Goal: Task Accomplishment & Management: Complete application form

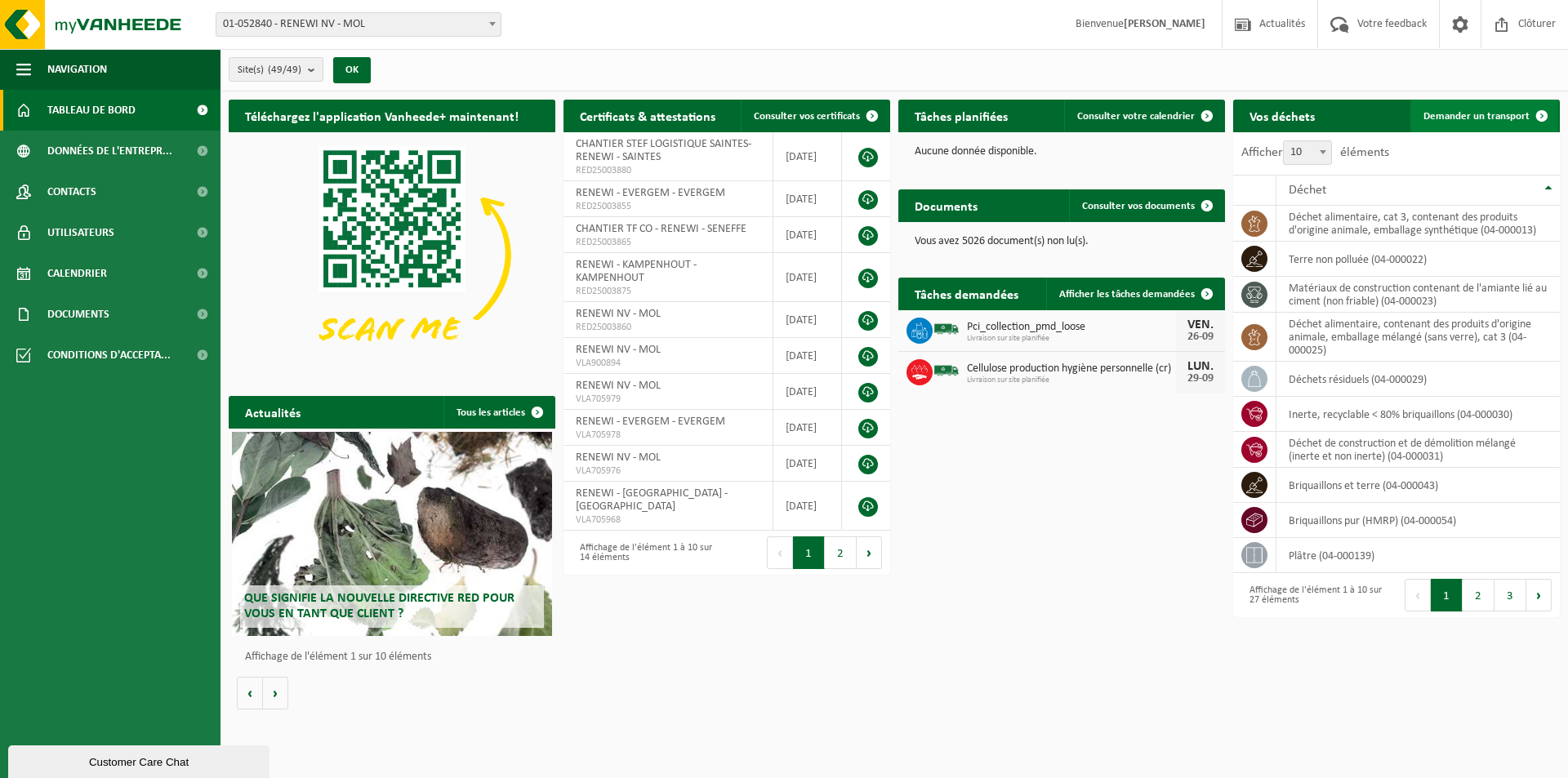
click at [1469, 106] on link "Demander un transport" at bounding box center [1483, 116] width 148 height 33
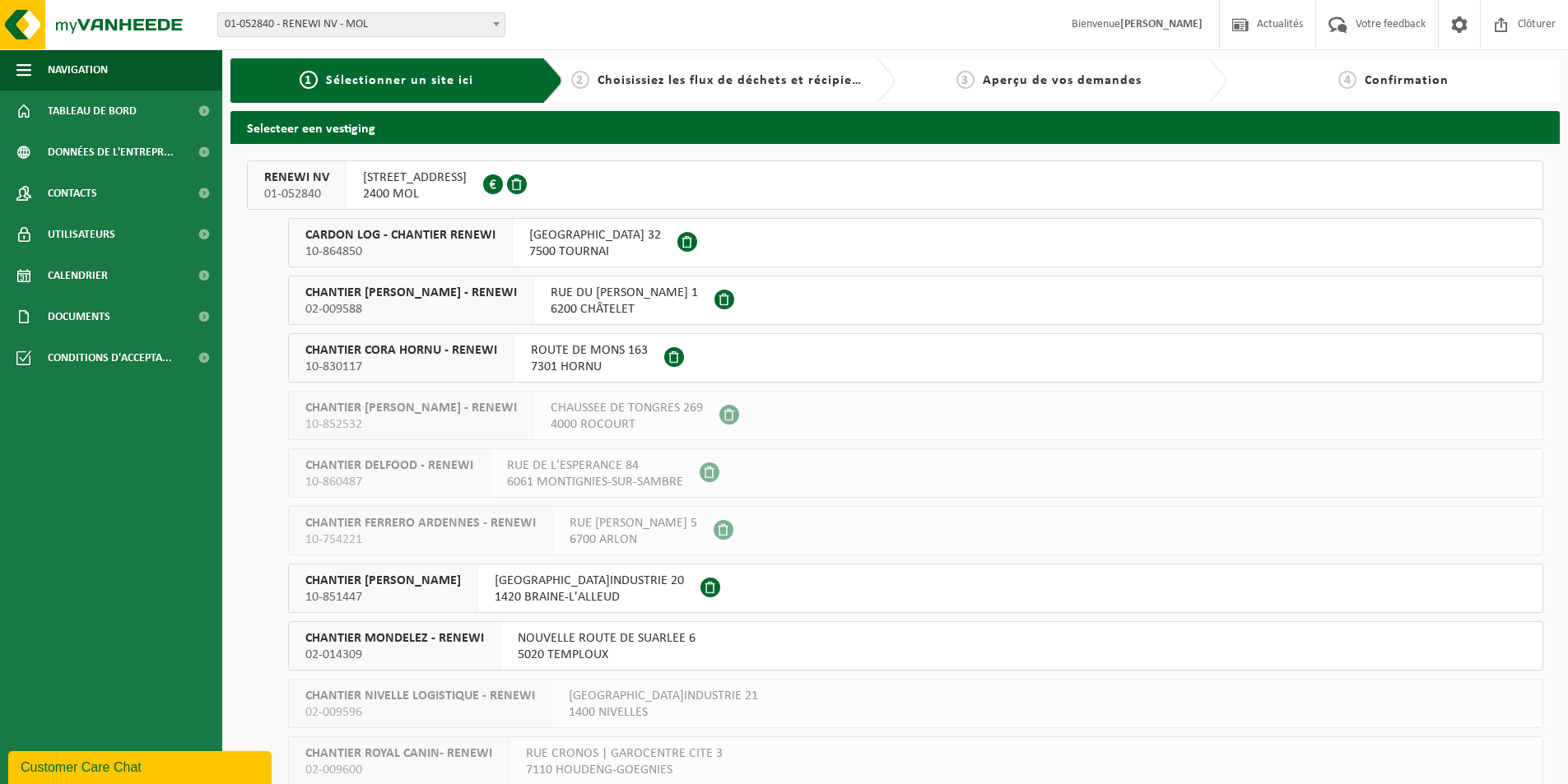
click at [440, 245] on span "10-864850" at bounding box center [400, 252] width 190 height 17
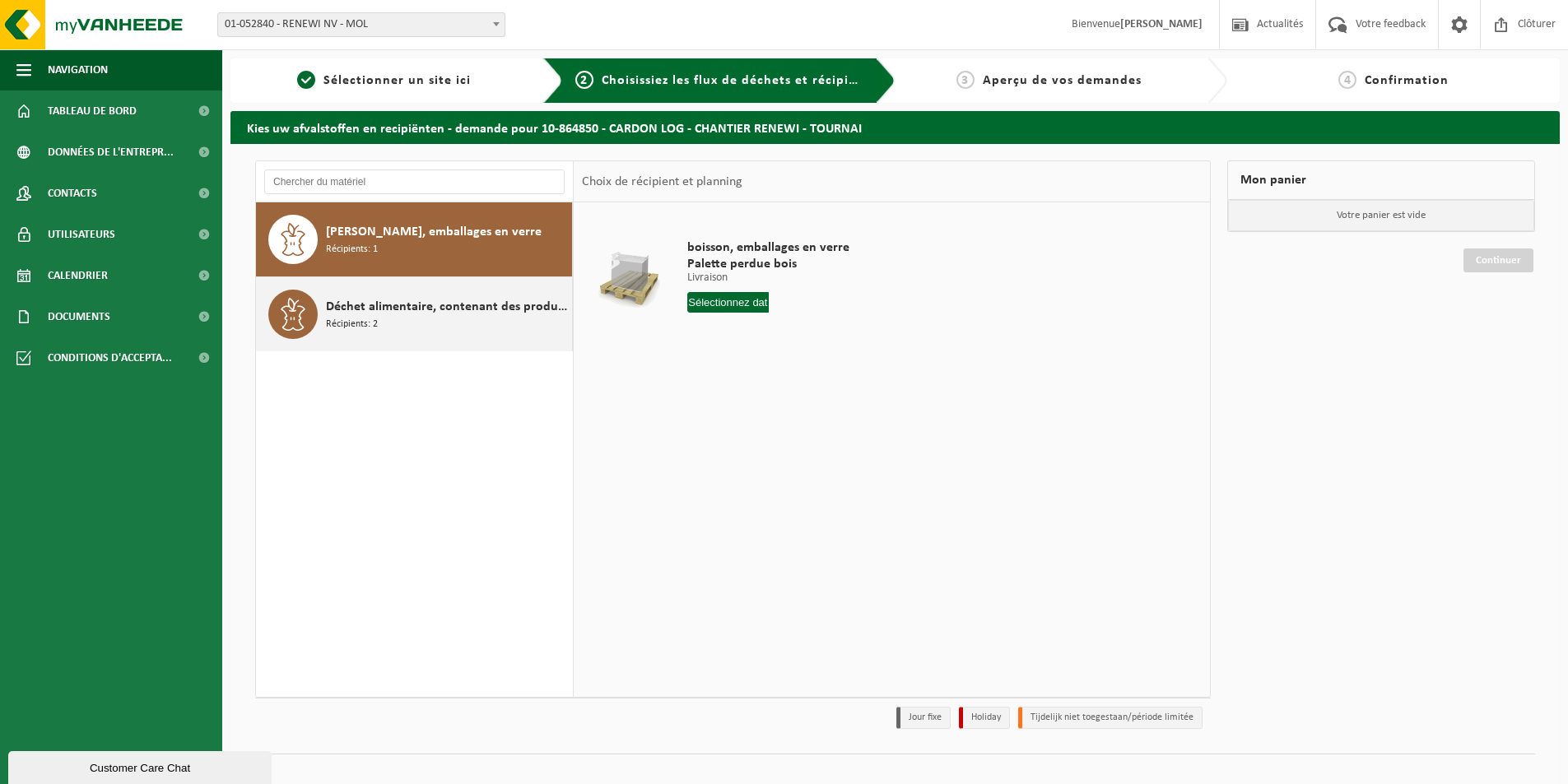
click at [418, 306] on span "Déchet alimentaire, contenant des produits d'origine animale, emballage mélangé…" at bounding box center [447, 307] width 242 height 20
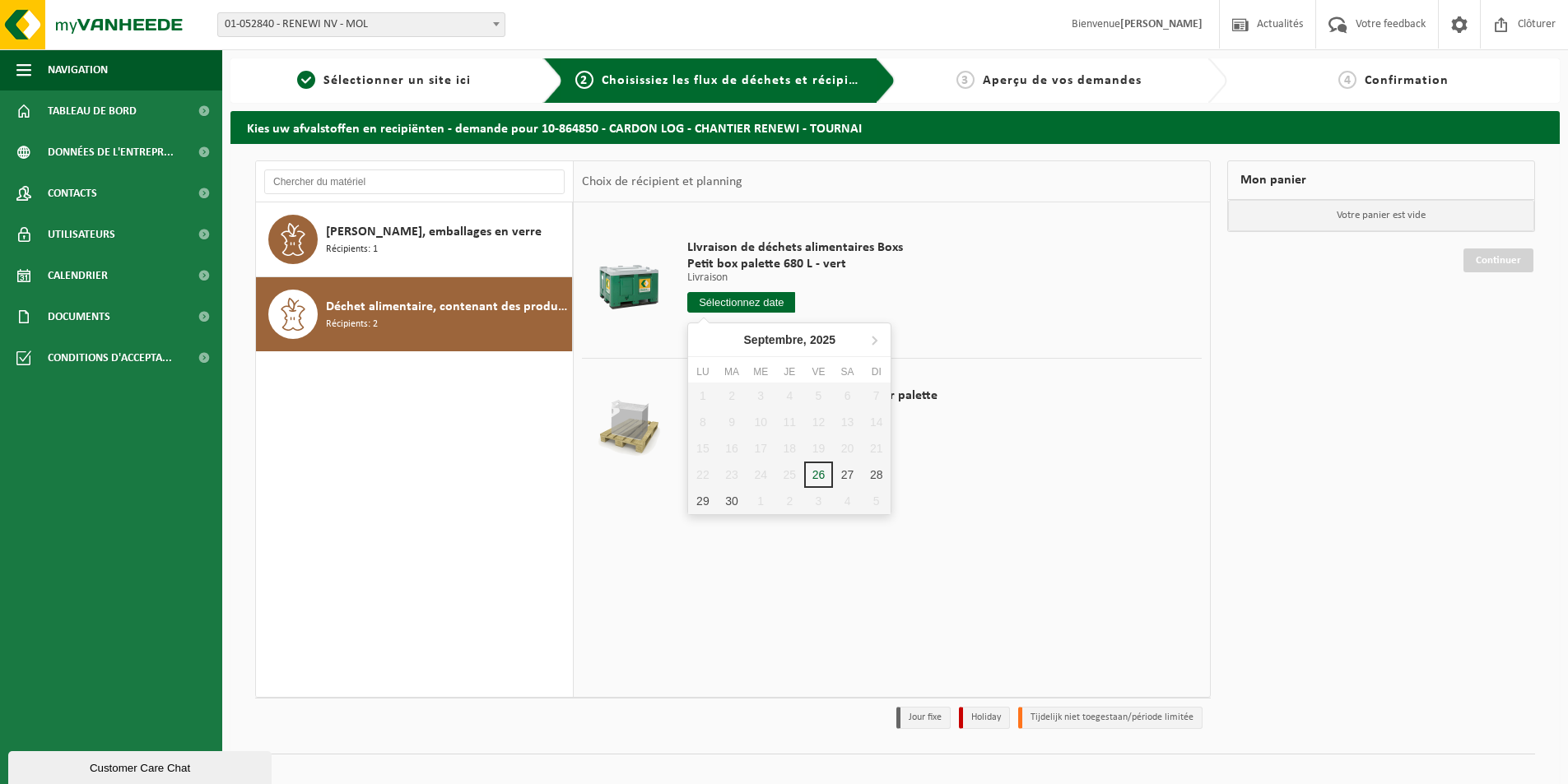
click at [745, 305] on input "text" at bounding box center [742, 302] width 108 height 21
click at [876, 341] on icon at bounding box center [874, 340] width 4 height 8
click at [782, 399] on div "2" at bounding box center [790, 395] width 29 height 26
type input "à partir de 2025-10-02"
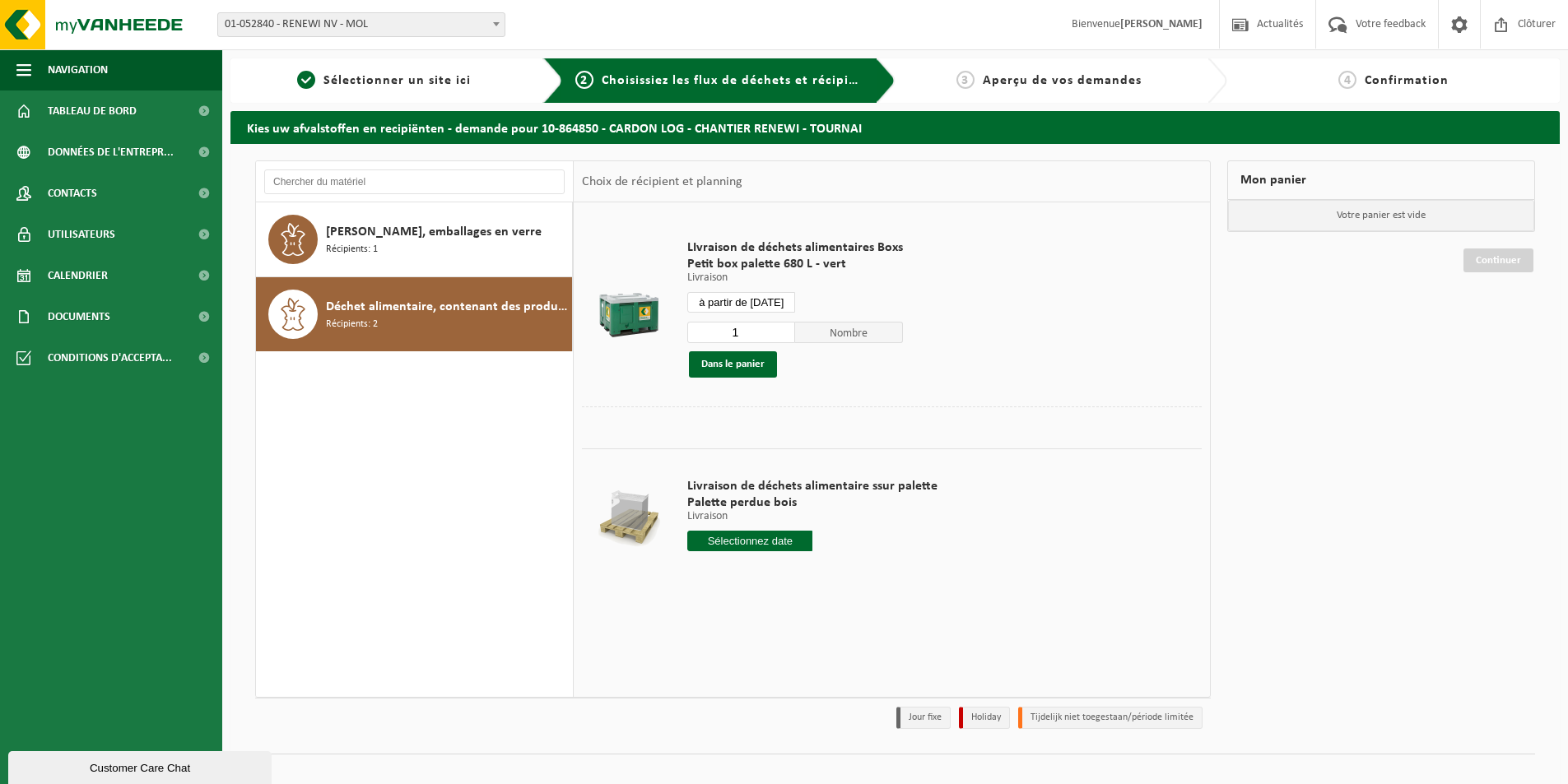
click at [760, 339] on input "1" at bounding box center [742, 332] width 108 height 22
type input "5"
click at [734, 358] on button "Dans le panier" at bounding box center [733, 364] width 88 height 26
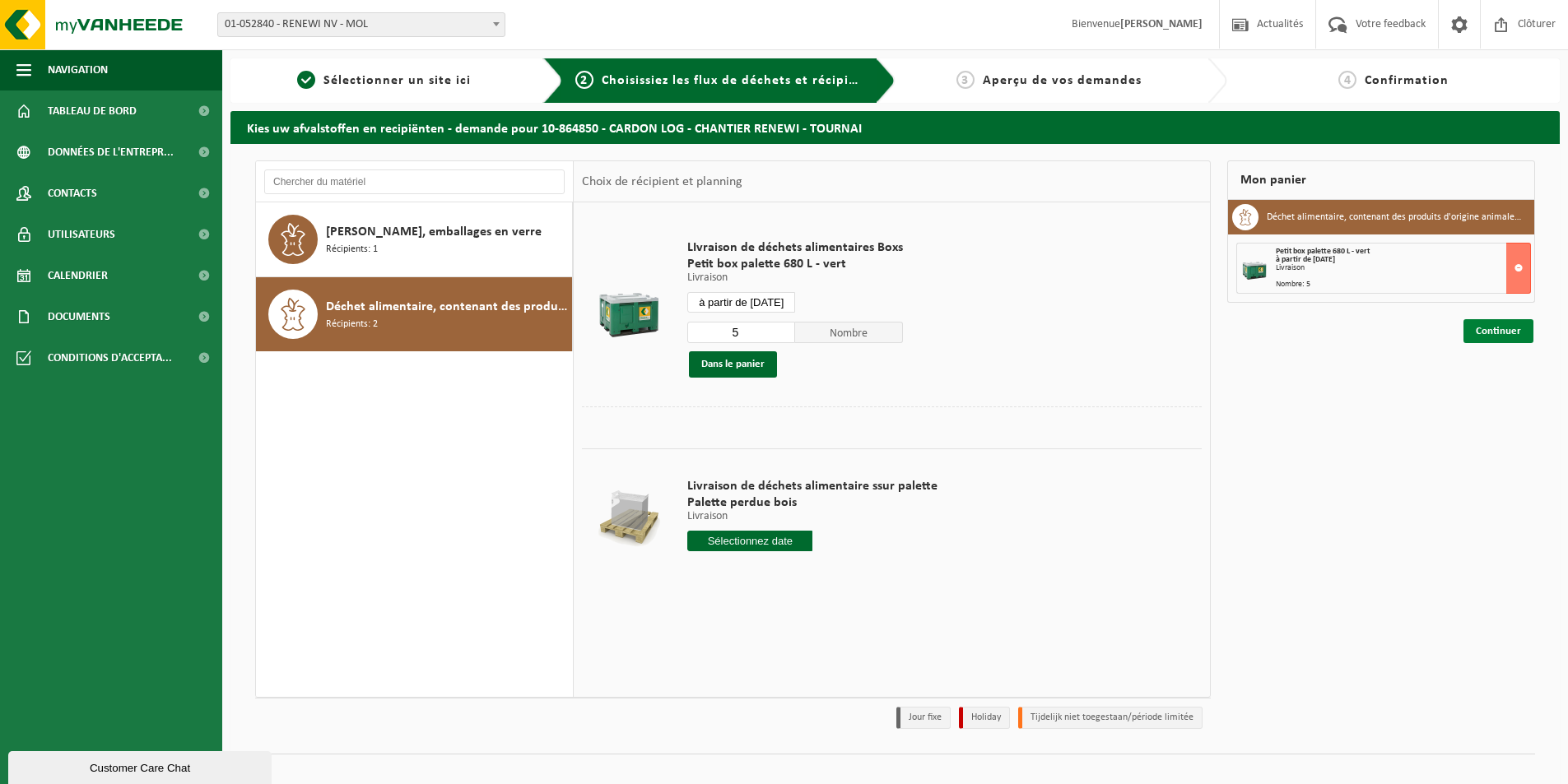
click at [1524, 340] on link "Continuer" at bounding box center [1498, 330] width 70 height 24
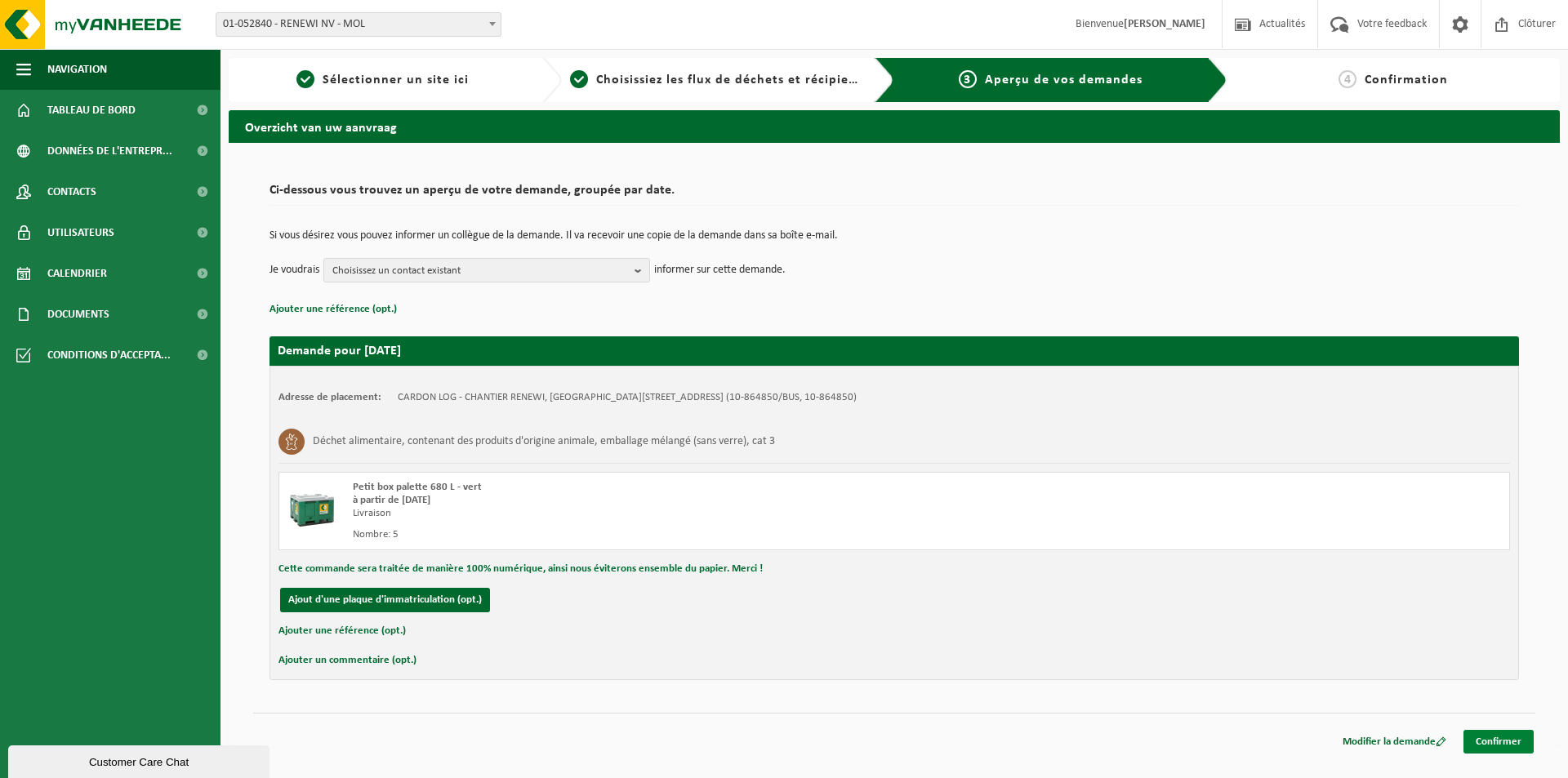
click at [1499, 749] on link "Confirmer" at bounding box center [1498, 741] width 70 height 23
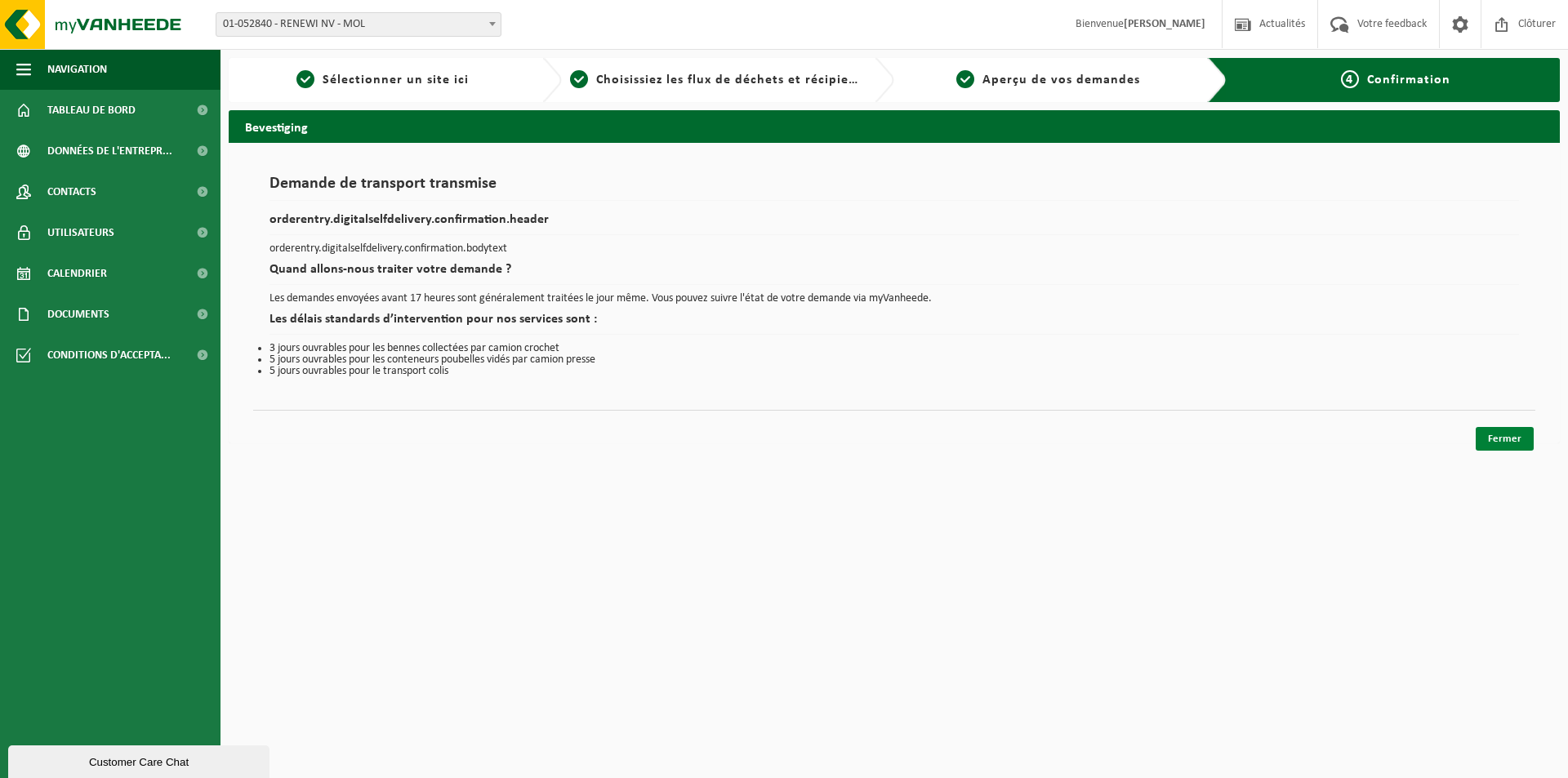
click at [1509, 444] on link "Fermer" at bounding box center [1504, 438] width 58 height 23
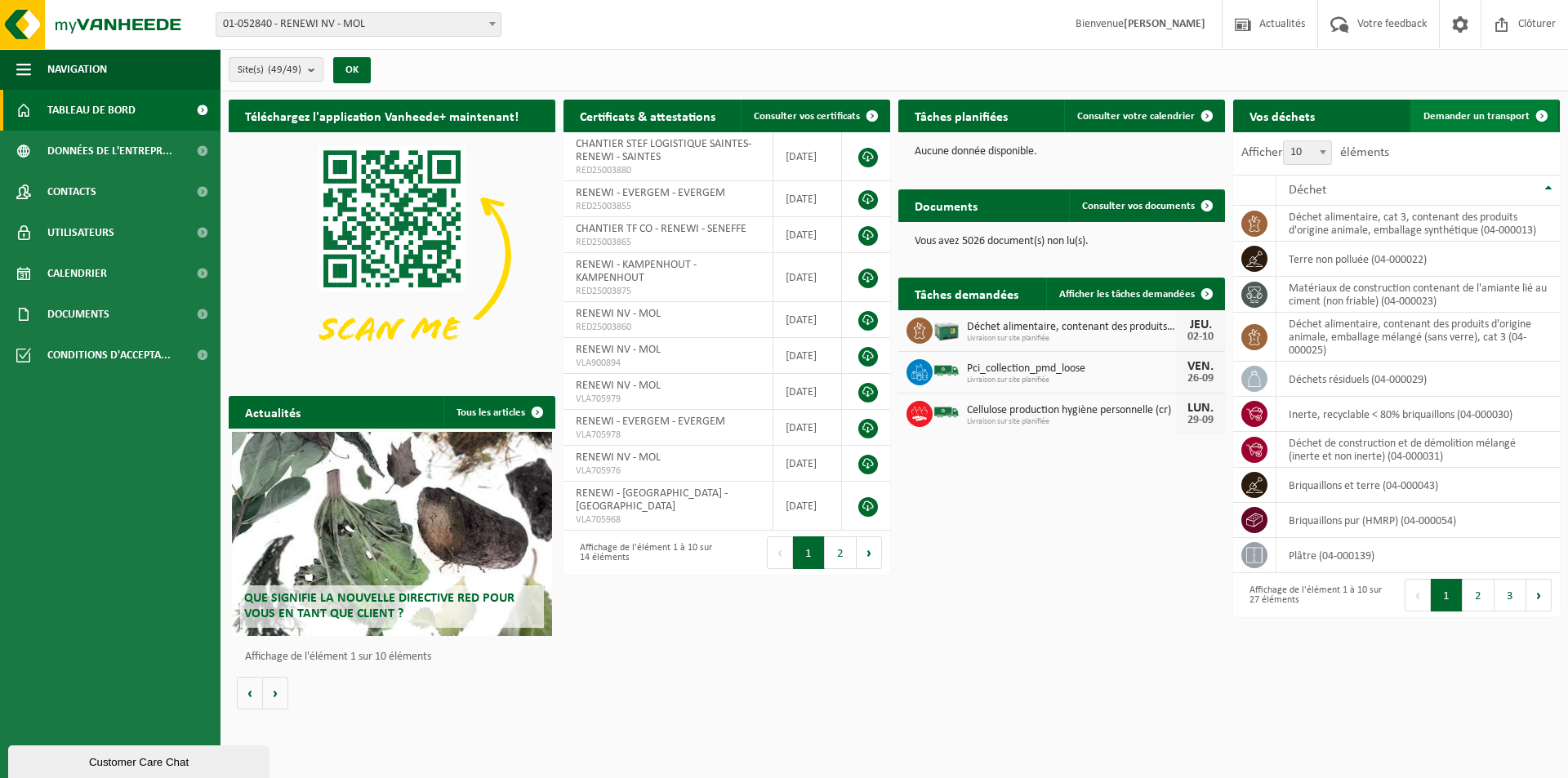
click at [1471, 115] on span "Demander un transport" at bounding box center [1476, 116] width 106 height 10
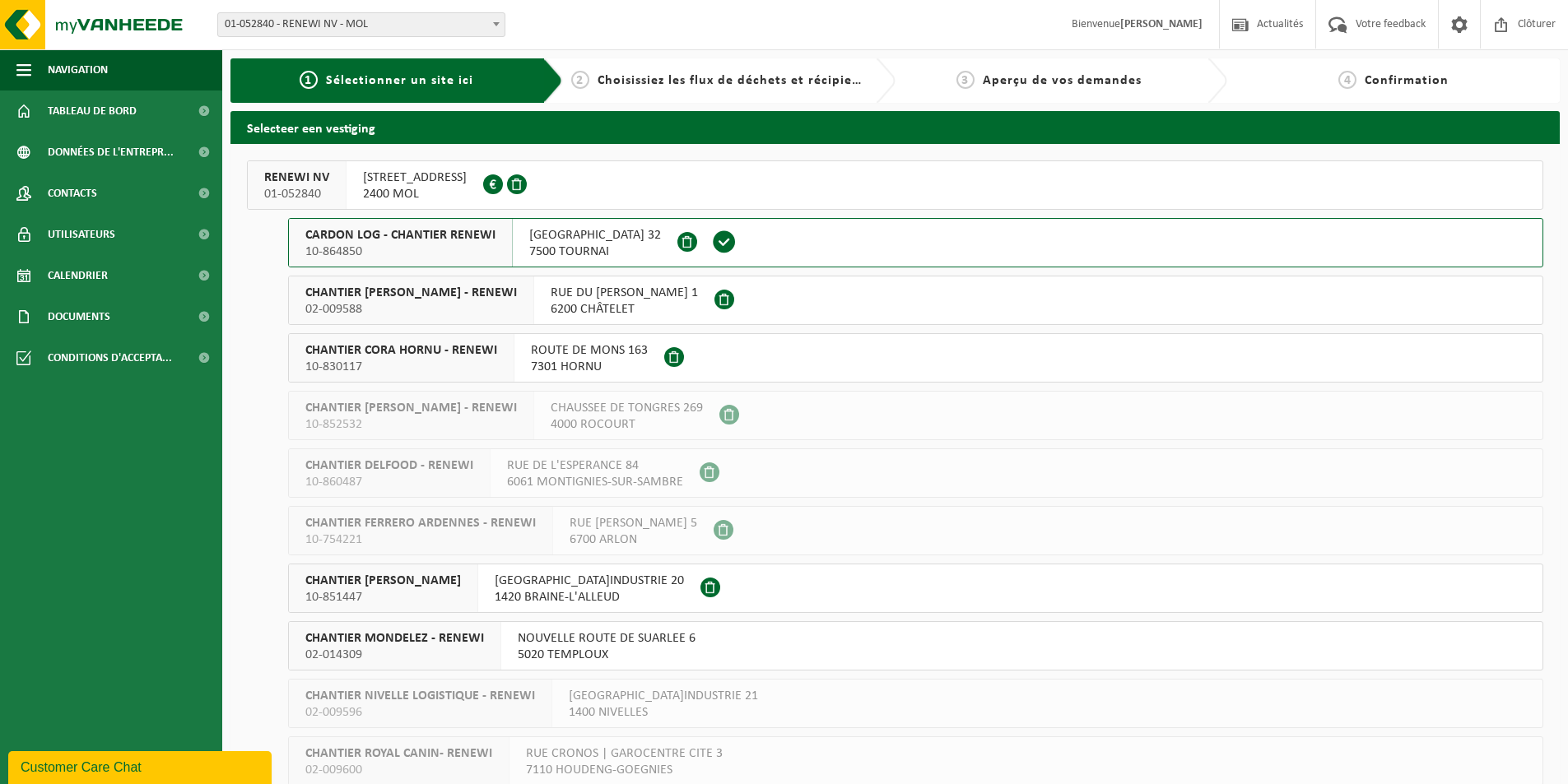
click at [452, 283] on div "CHANTIER [PERSON_NAME] - RENEWI 02-009588" at bounding box center [411, 300] width 245 height 48
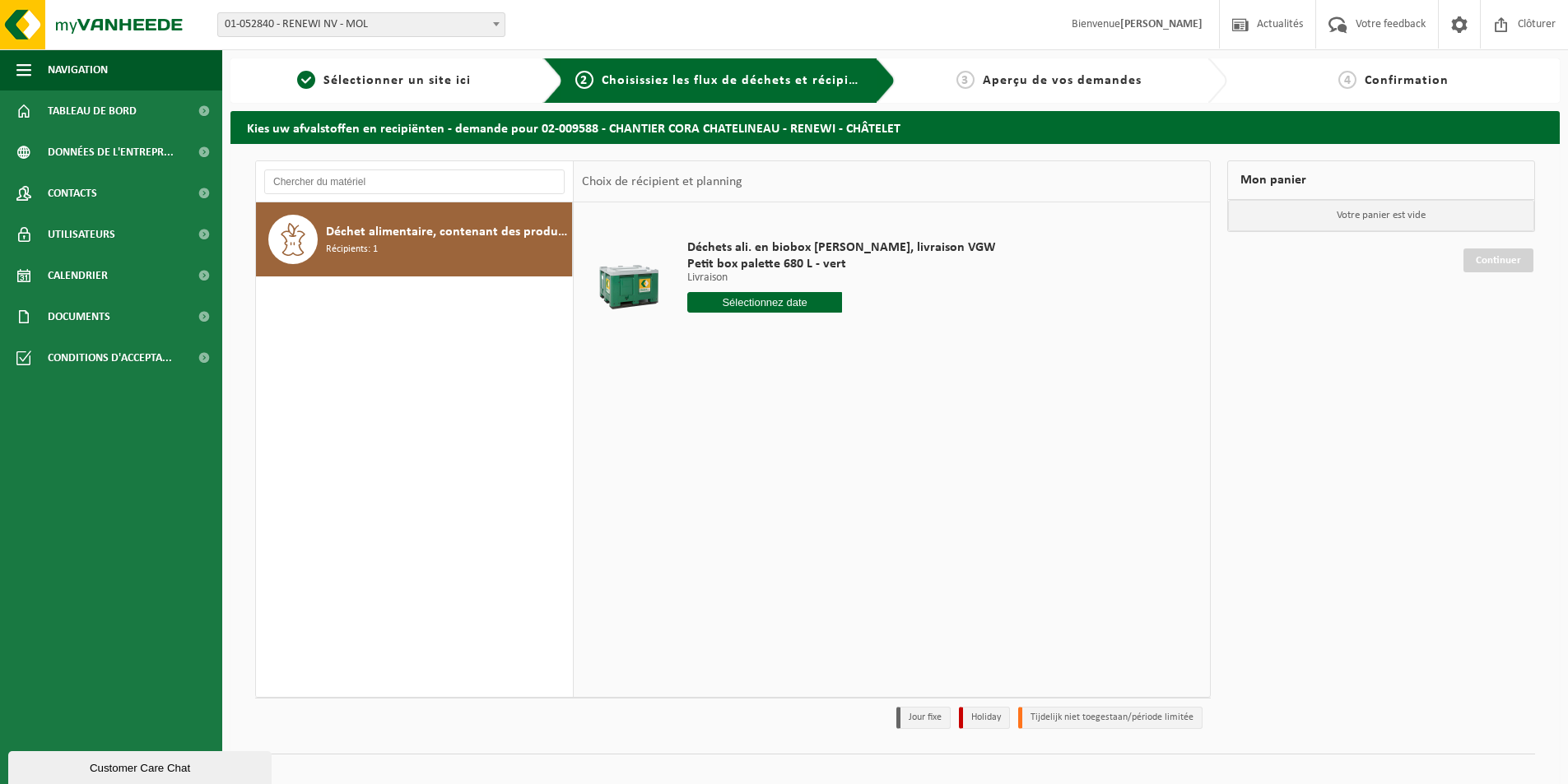
click at [783, 304] on input "text" at bounding box center [765, 302] width 155 height 21
click at [875, 343] on icon at bounding box center [874, 340] width 4 height 8
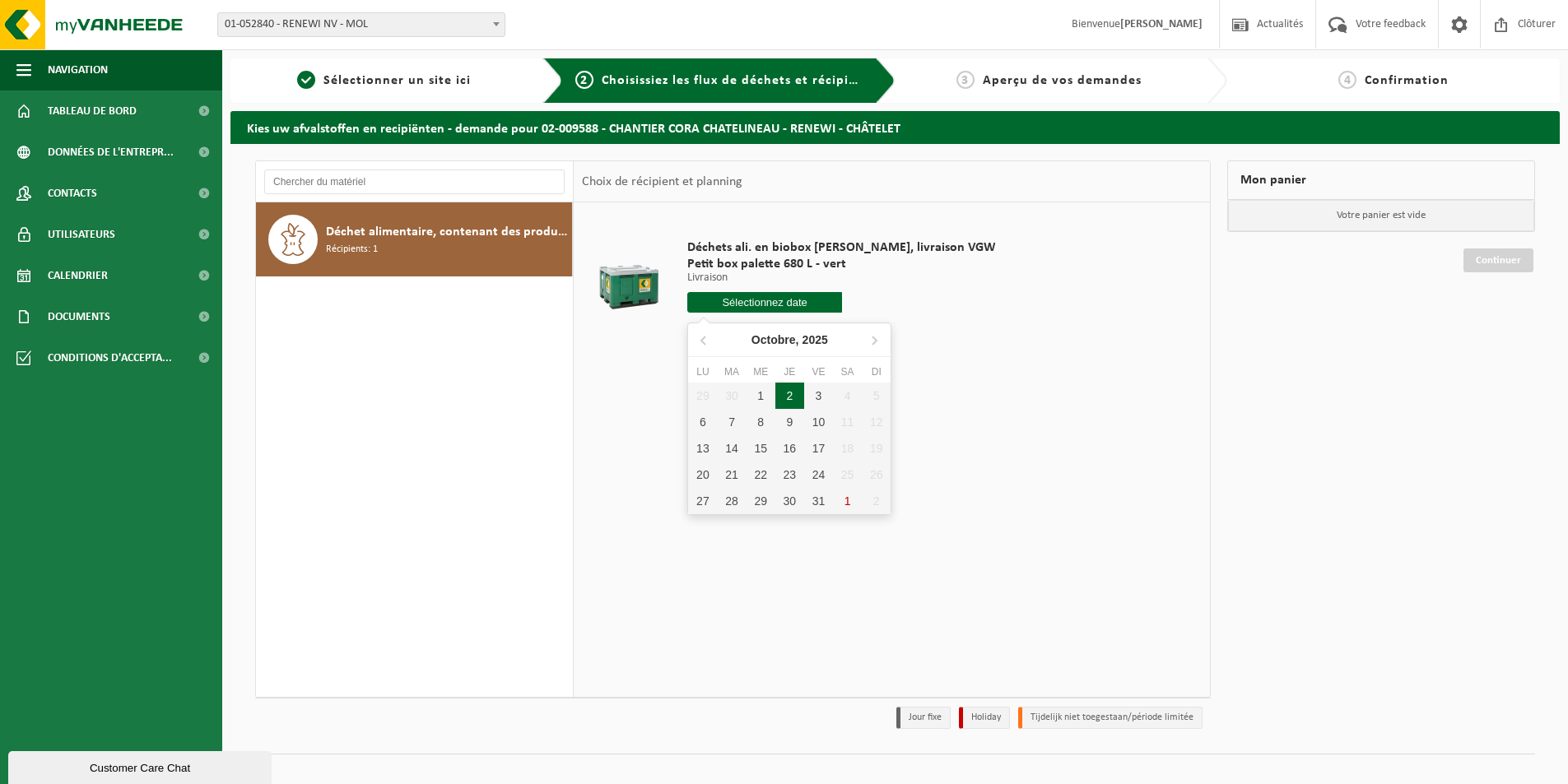
click at [798, 396] on div "2" at bounding box center [790, 395] width 29 height 26
type input "à partir de [DATE]"
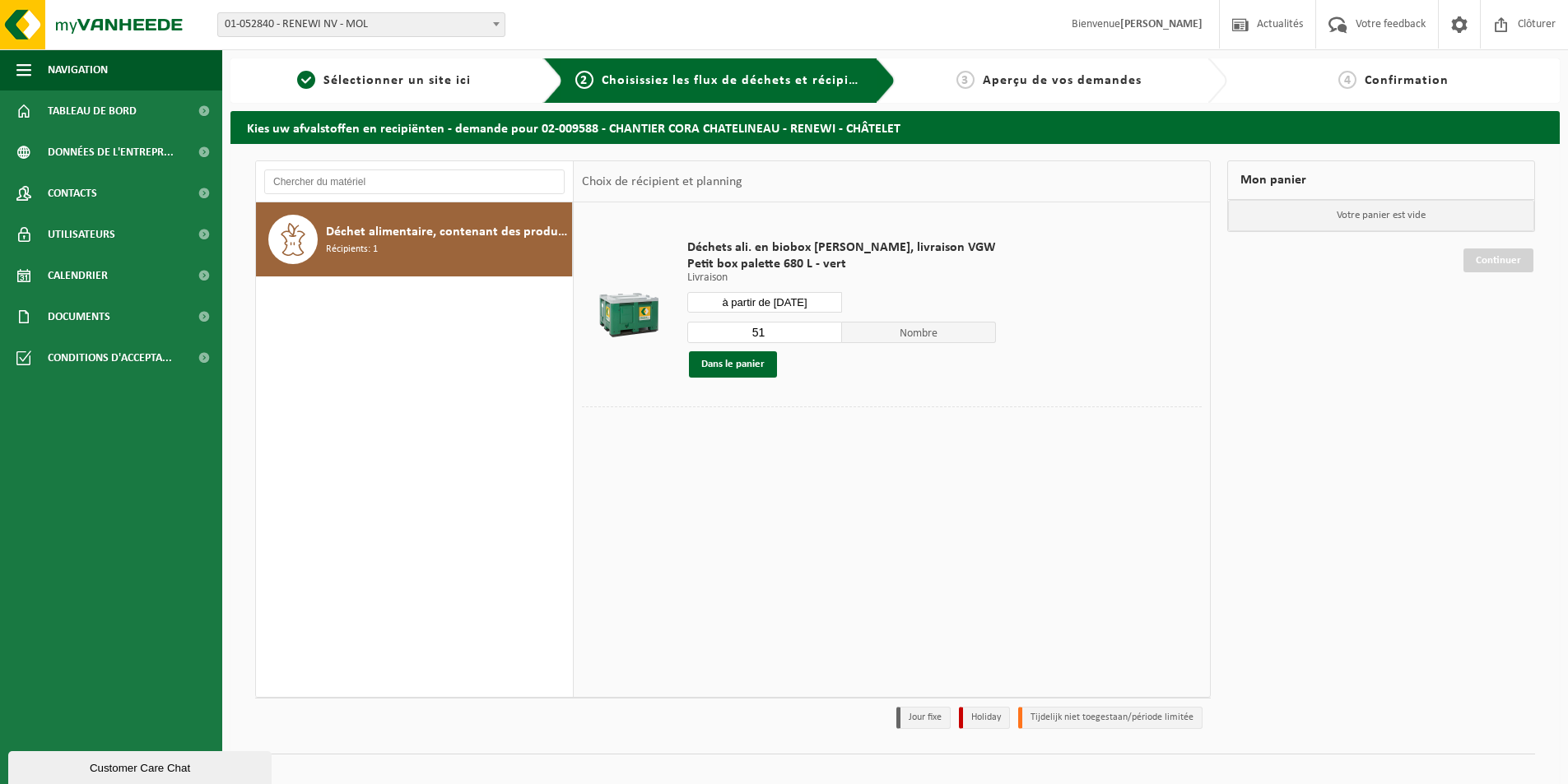
click at [770, 328] on input "51" at bounding box center [765, 332] width 155 height 22
type input "5"
type input "24"
click at [738, 370] on button "Dans le panier" at bounding box center [733, 364] width 88 height 26
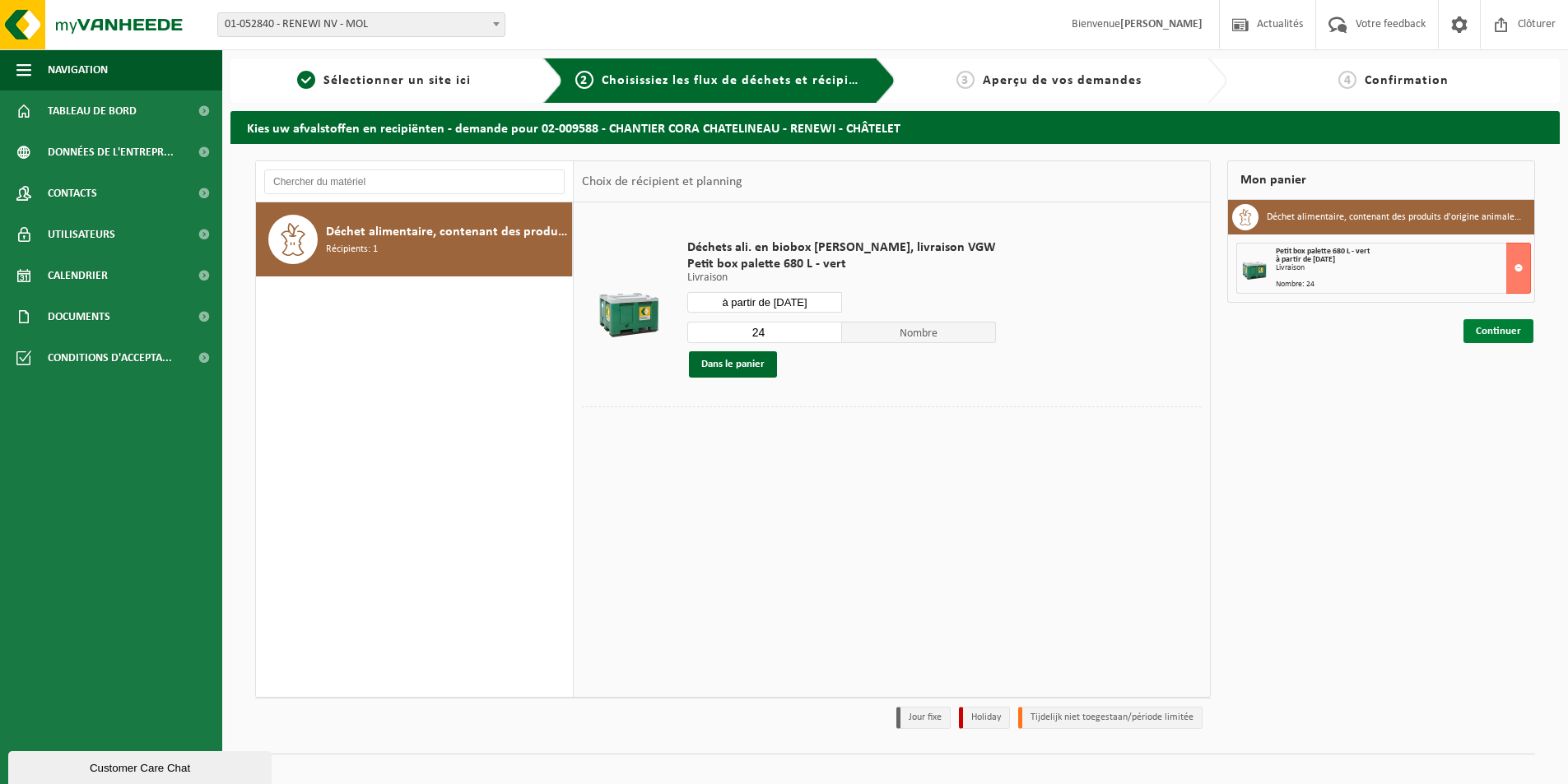
click at [1509, 334] on link "Continuer" at bounding box center [1498, 330] width 70 height 24
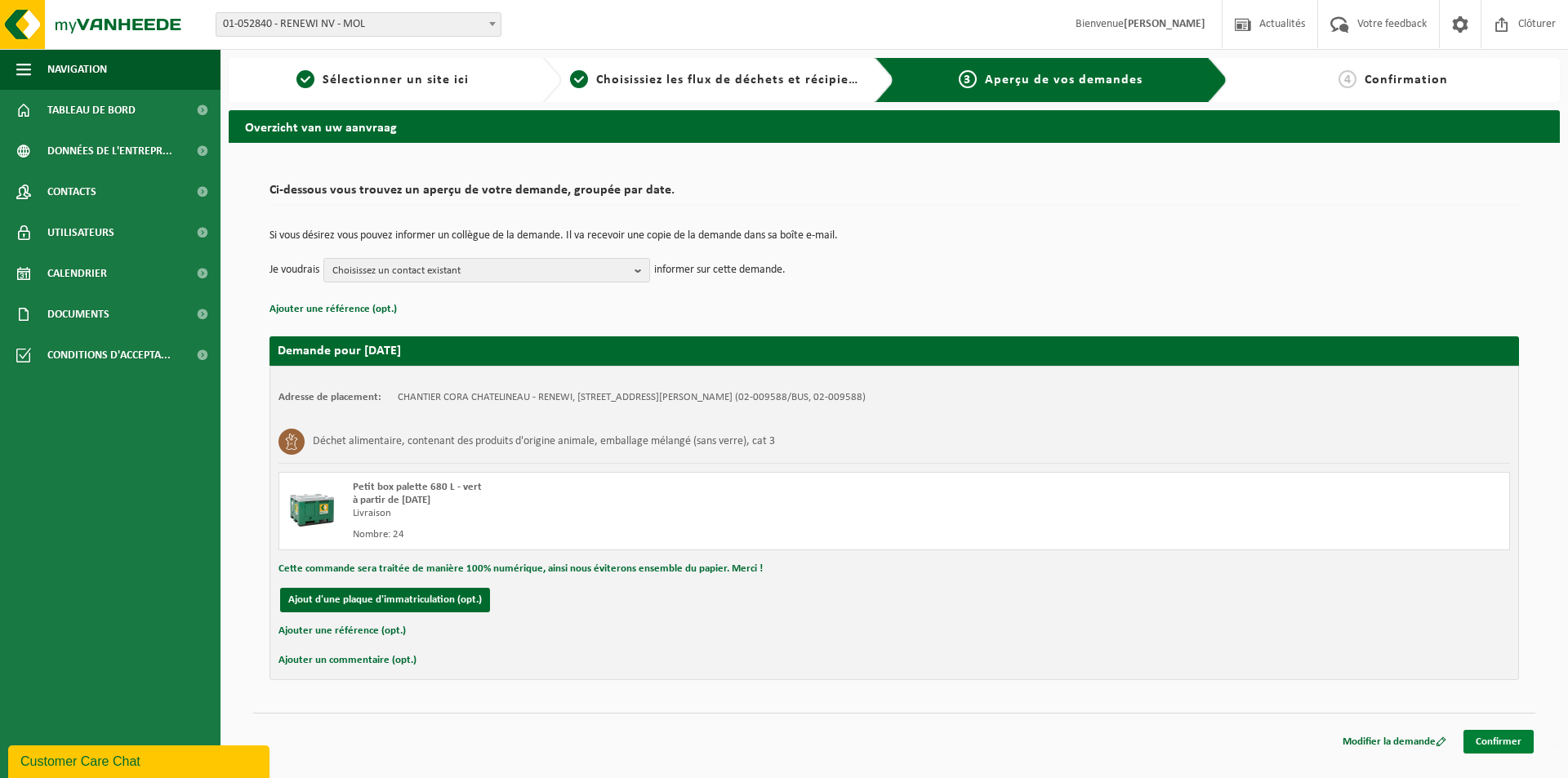
click at [1508, 743] on link "Confirmer" at bounding box center [1498, 741] width 70 height 23
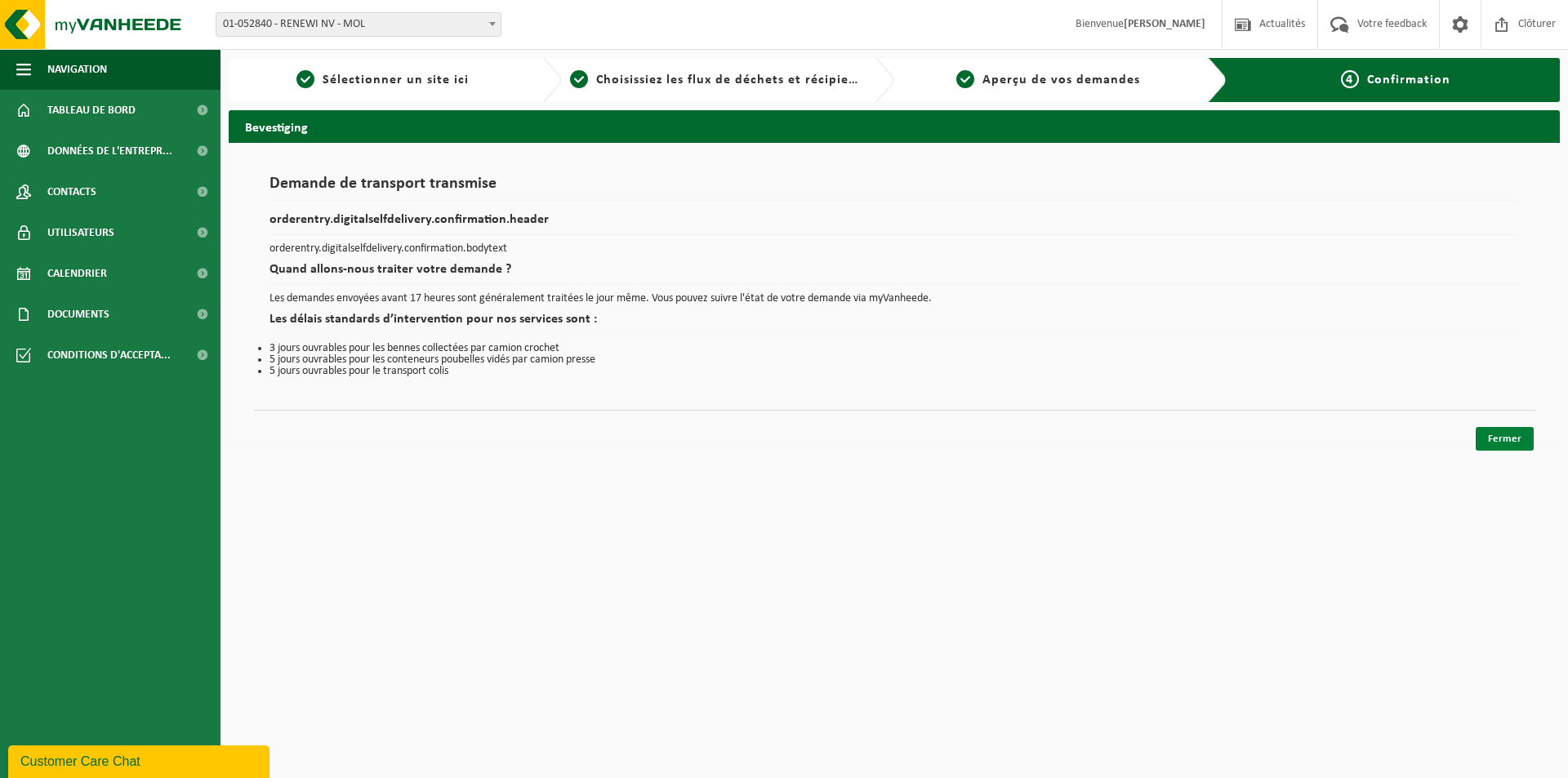
click at [1524, 439] on link "Fermer" at bounding box center [1504, 438] width 58 height 23
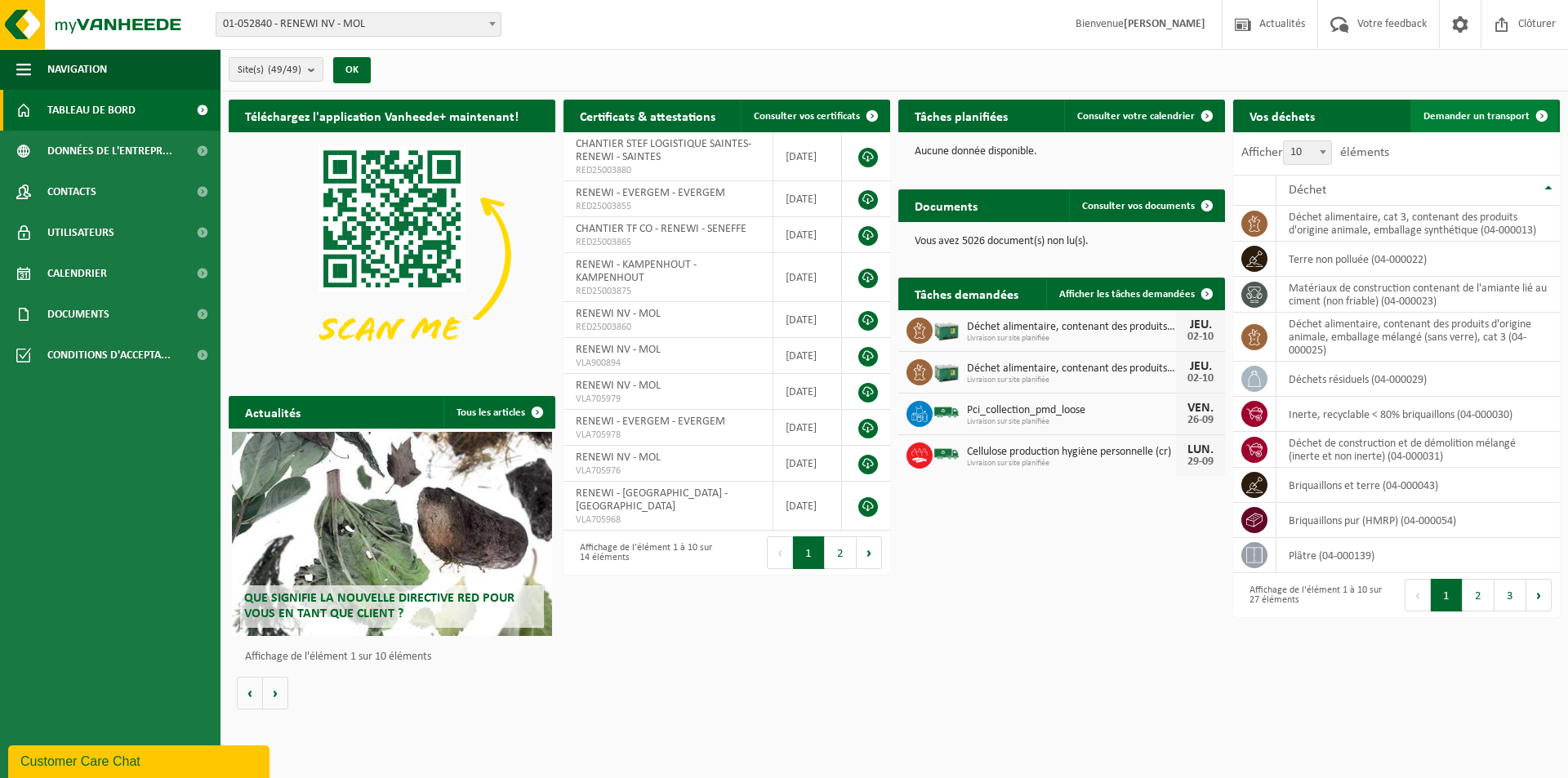
click at [1495, 114] on span "Demander un transport" at bounding box center [1476, 116] width 106 height 10
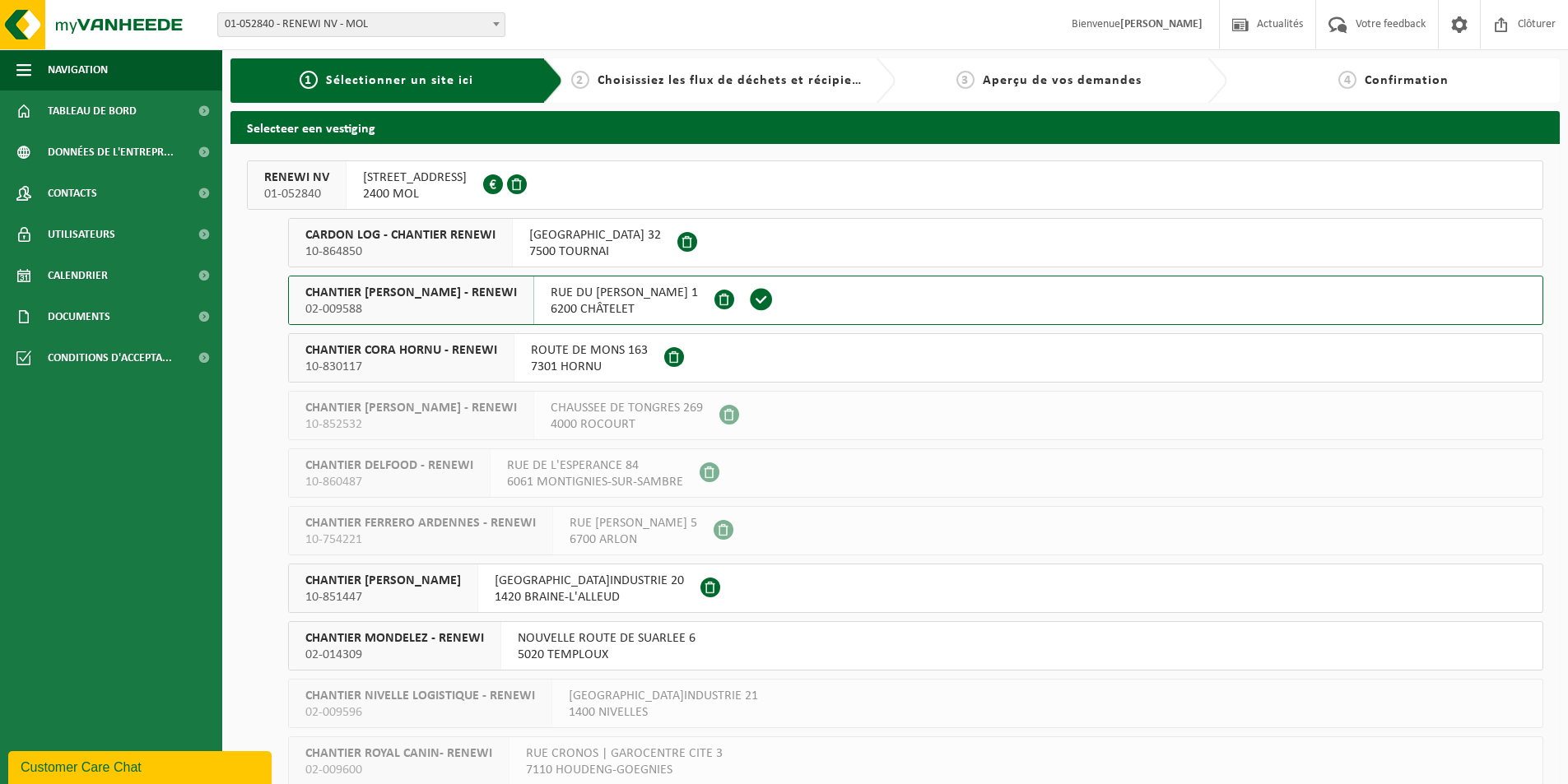
click at [414, 347] on span "CHANTIER CORA HORNU - RENEWI" at bounding box center [401, 350] width 192 height 17
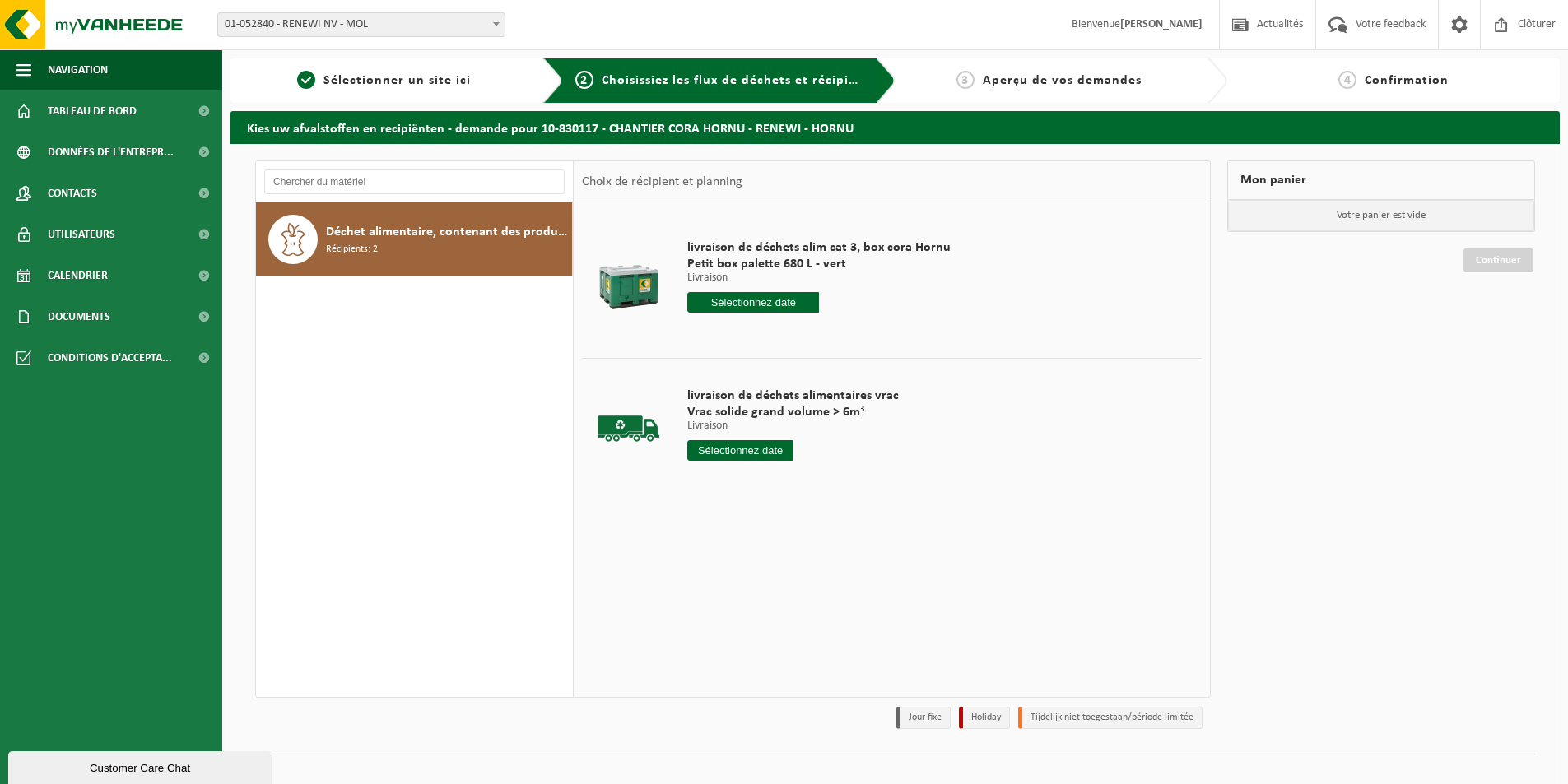
click at [739, 300] on input "text" at bounding box center [753, 302] width 132 height 21
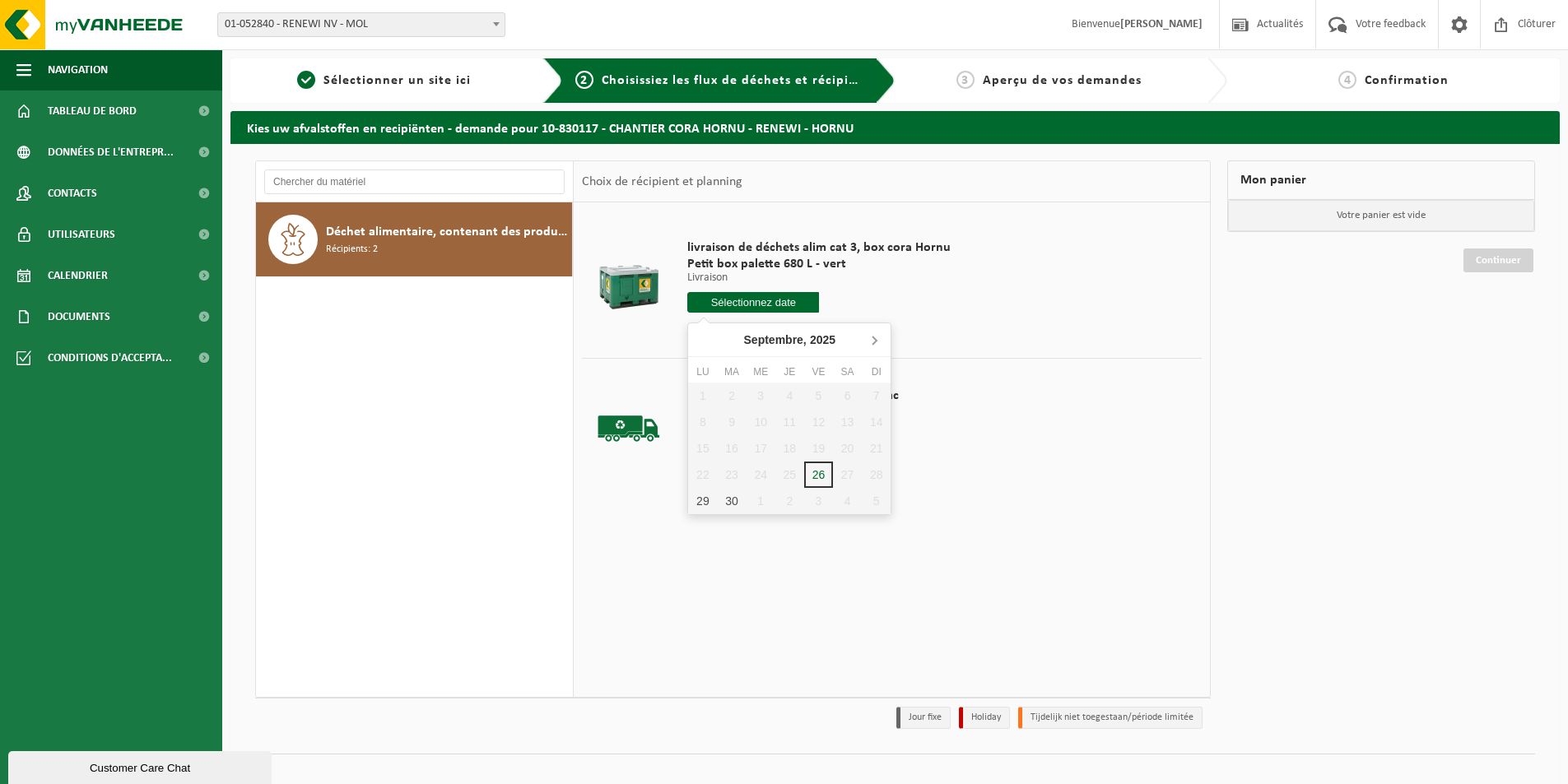
click at [876, 340] on icon at bounding box center [874, 340] width 4 height 8
click at [787, 391] on div "2" at bounding box center [790, 395] width 29 height 26
type input "à partir de [DATE]"
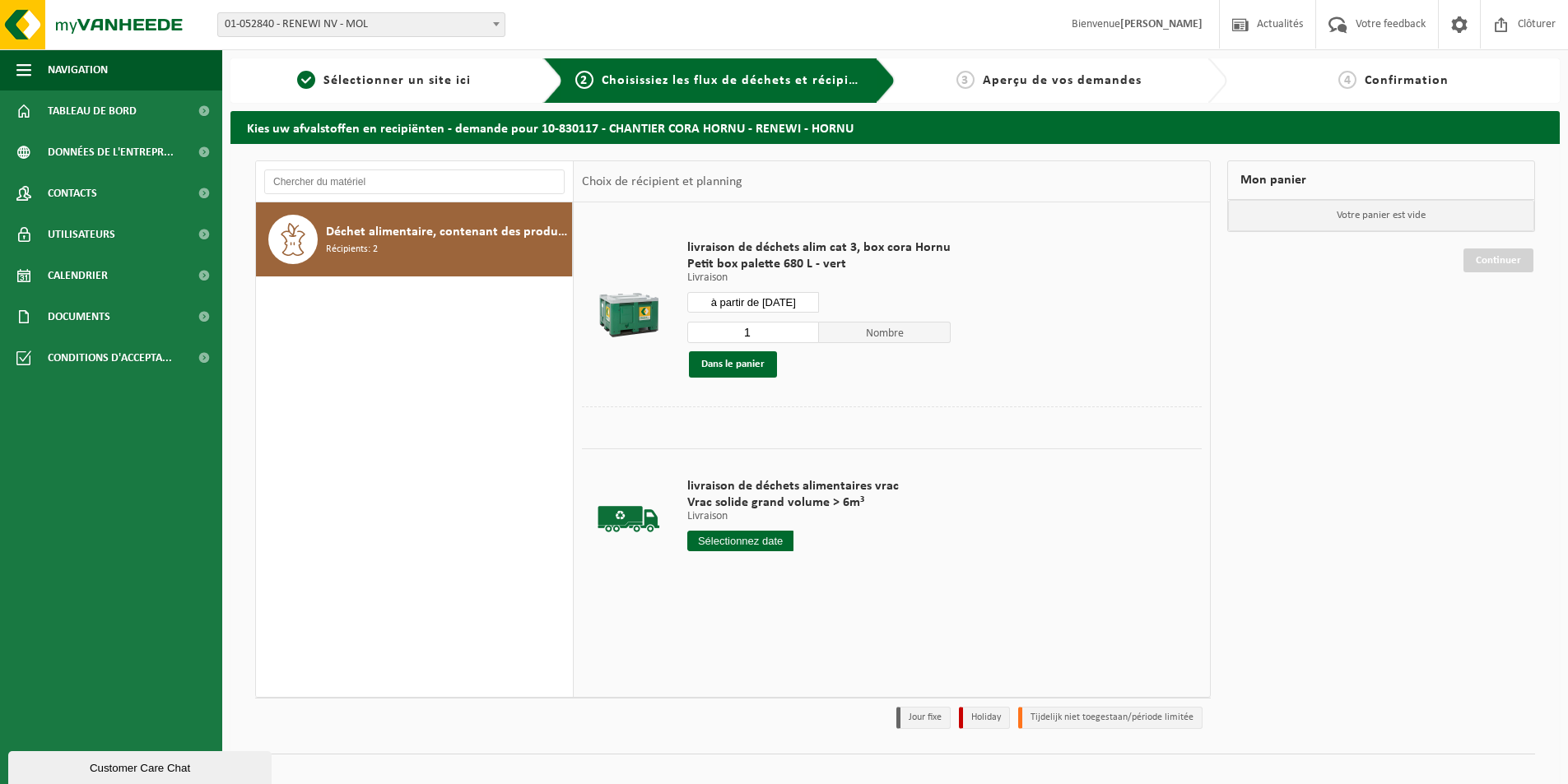
click at [764, 335] on input "1" at bounding box center [753, 332] width 132 height 22
type input "20"
click at [750, 363] on button "Dans le panier" at bounding box center [733, 364] width 88 height 26
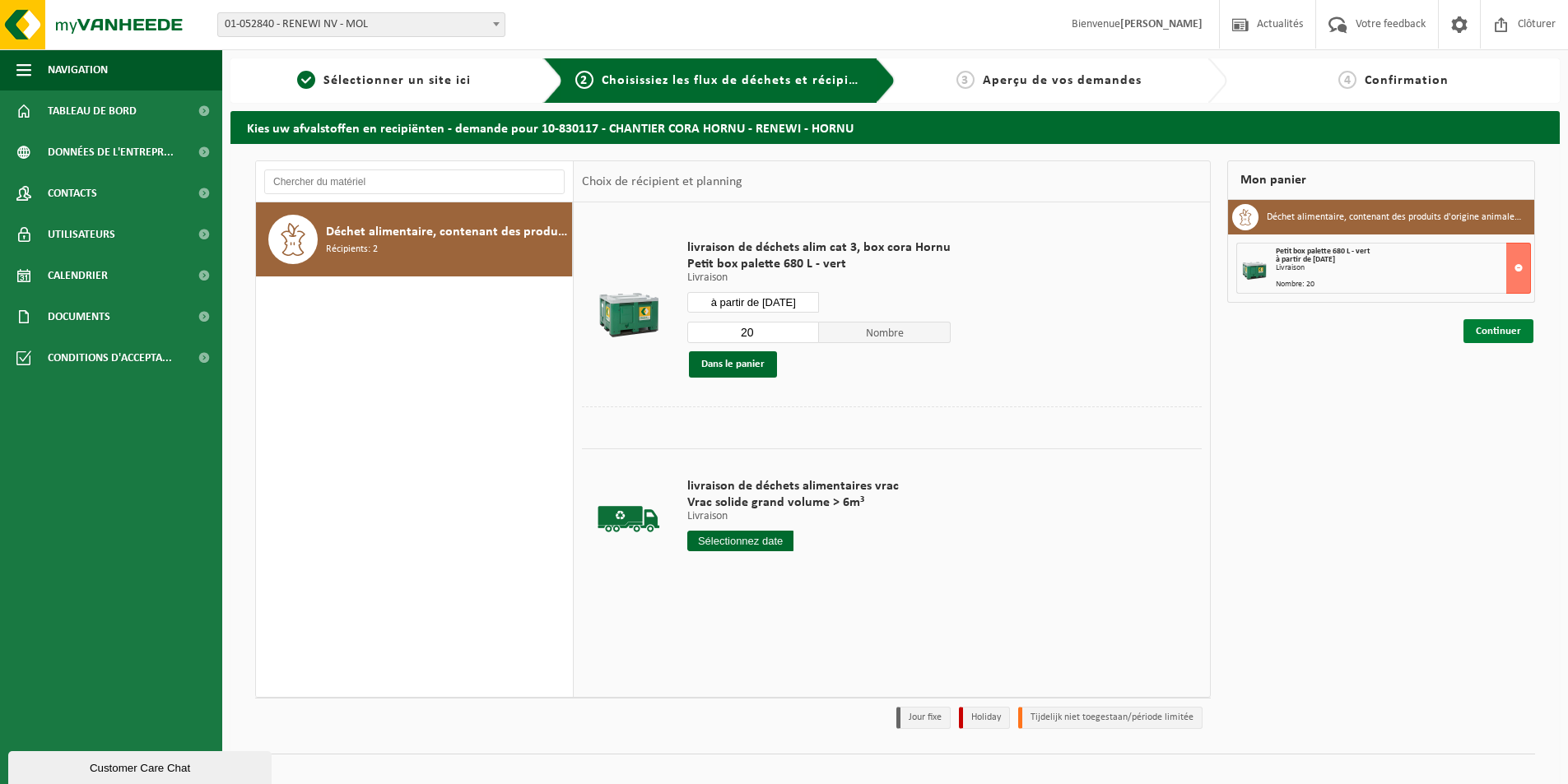
click at [1519, 328] on link "Continuer" at bounding box center [1498, 330] width 70 height 24
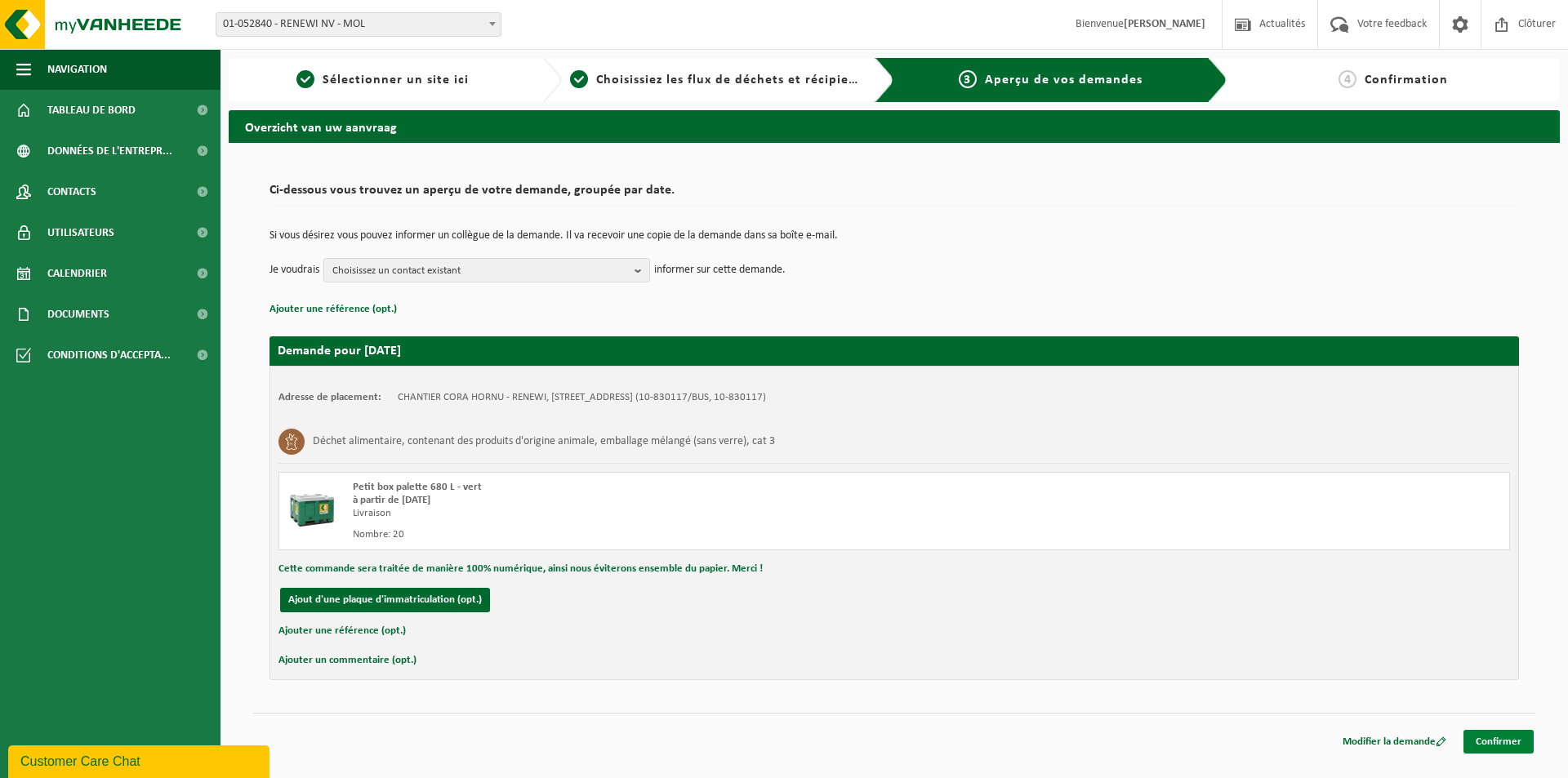
click at [1504, 741] on link "Confirmer" at bounding box center [1498, 741] width 70 height 23
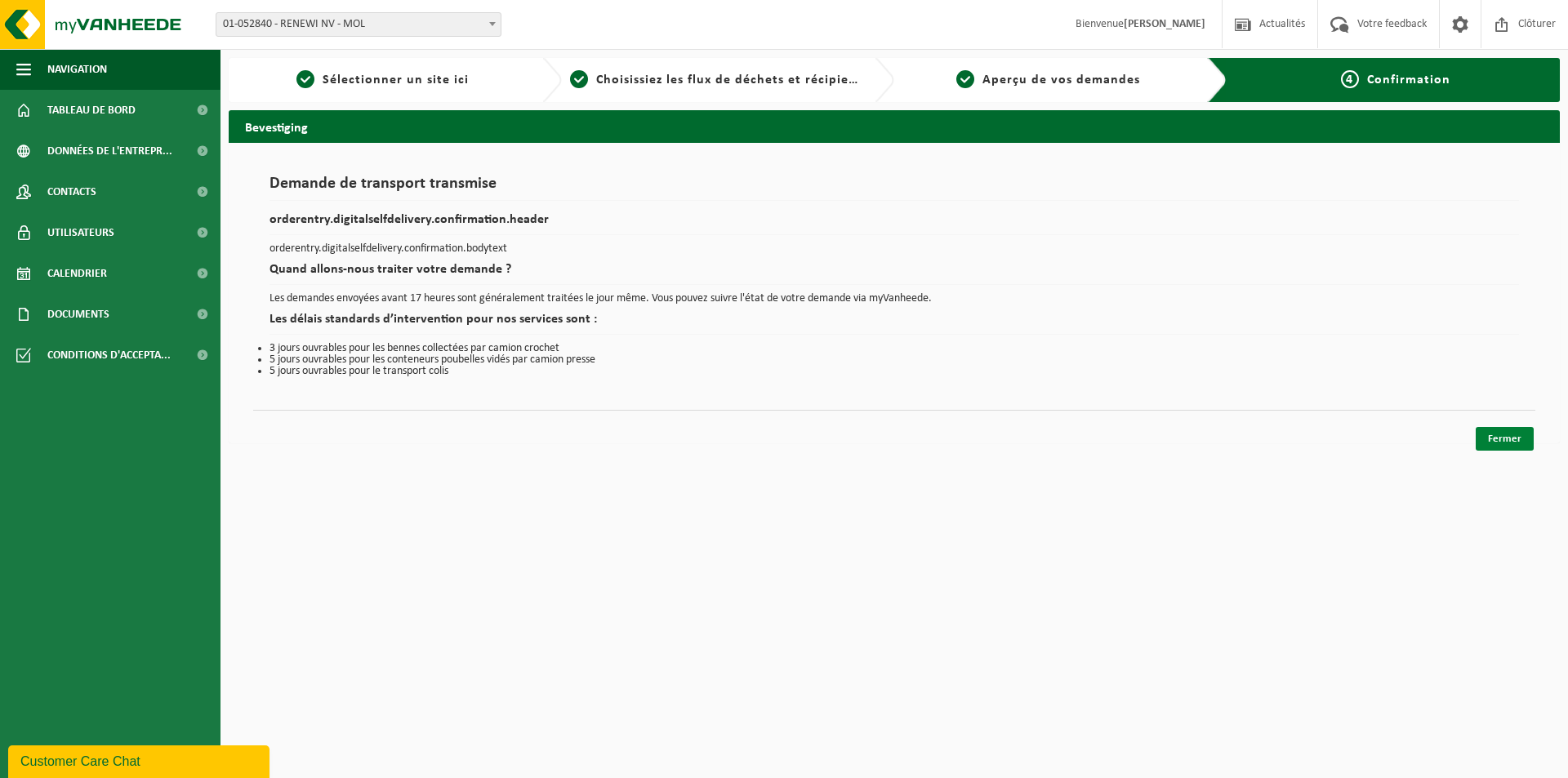
click at [1501, 439] on link "Fermer" at bounding box center [1504, 438] width 58 height 23
